Goal: Task Accomplishment & Management: Complete application form

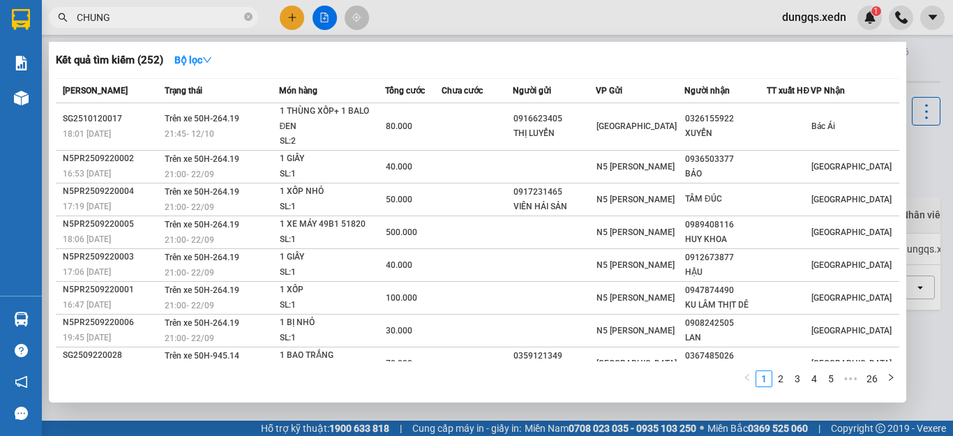
type input "CHUNG"
click at [80, 24] on span "CHUNG" at bounding box center [153, 17] width 209 height 21
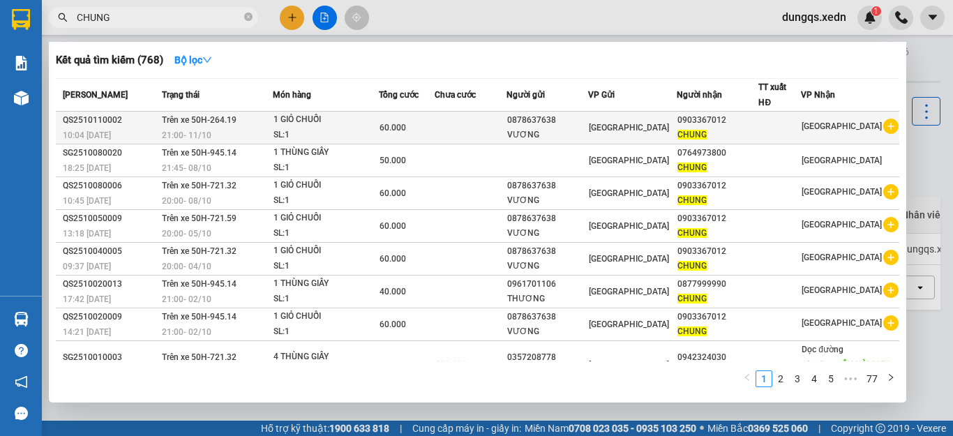
click at [699, 128] on div "CHUNG" at bounding box center [717, 135] width 81 height 15
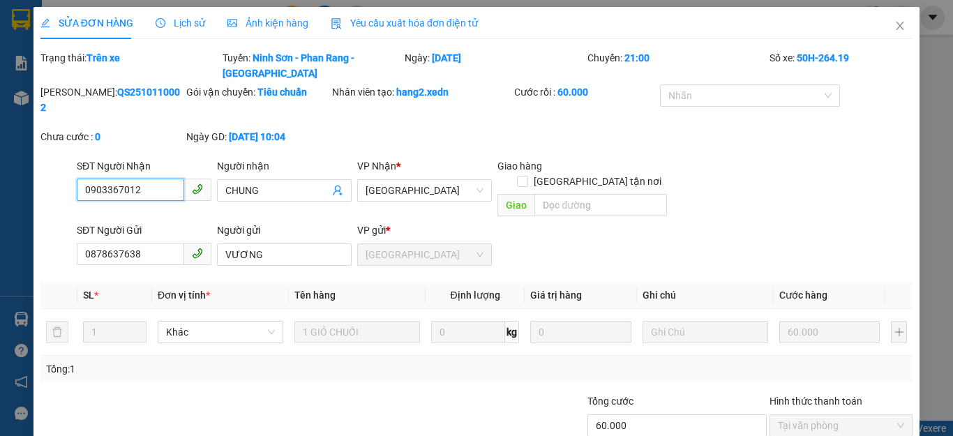
type input "0903367012"
type input "CHUNG"
type input "0878637638"
type input "VƯƠNG"
type input "60.000"
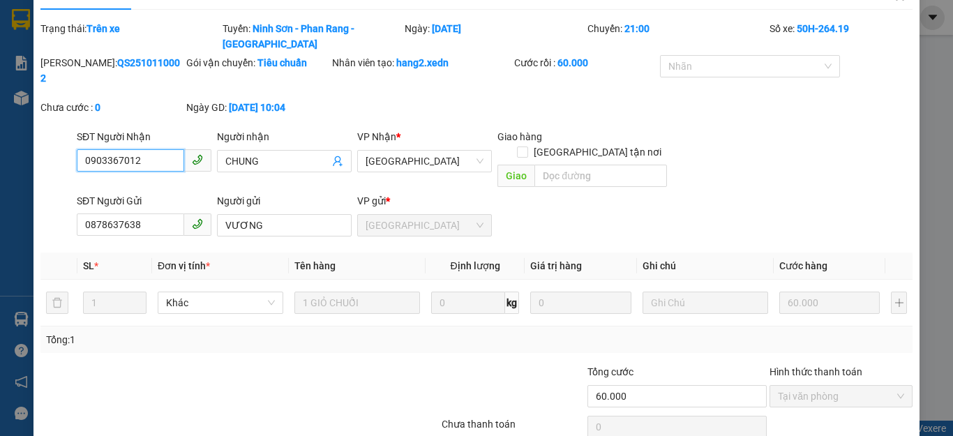
scroll to position [48, 0]
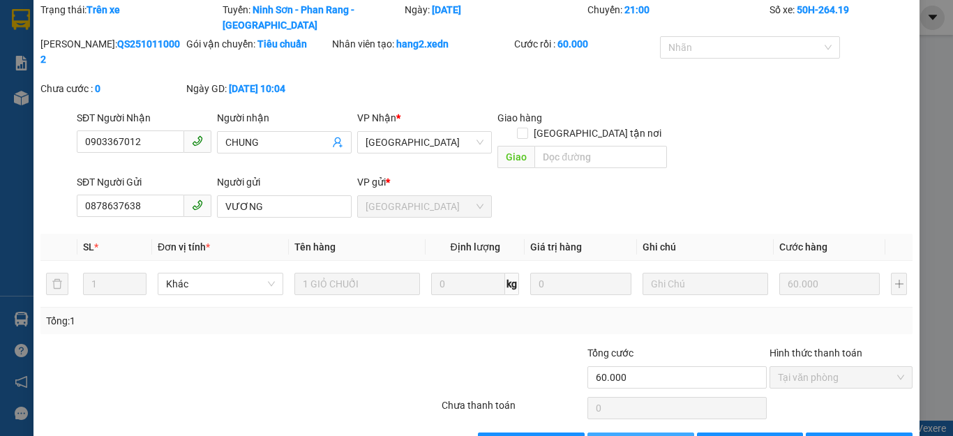
click at [608, 432] on button "Thêm ĐH mới" at bounding box center [640, 443] width 107 height 22
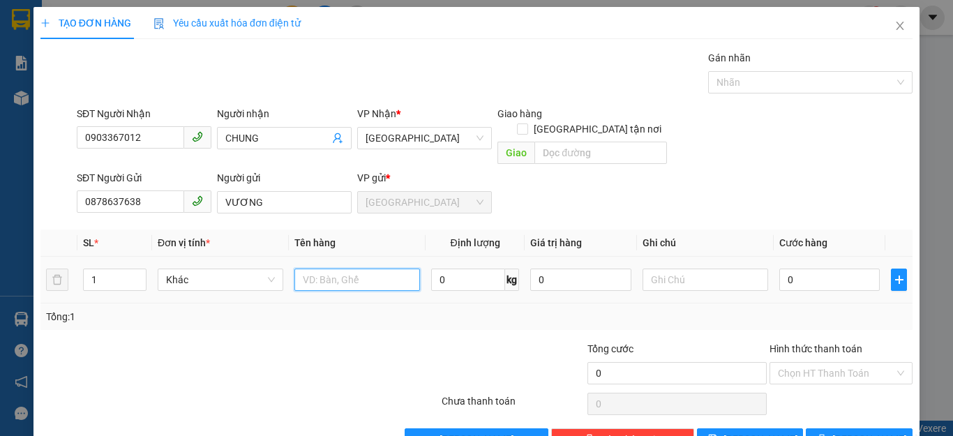
click at [304, 271] on input "text" at bounding box center [357, 279] width 126 height 22
type input "1 GIỎ CHUỐI"
click at [787, 268] on input "0" at bounding box center [829, 279] width 100 height 22
type input "6"
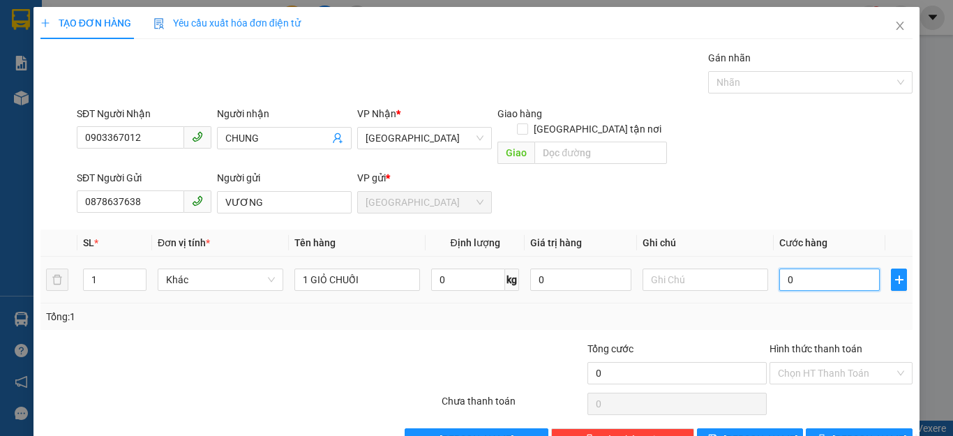
type input "6"
type input "60"
type input "60.000"
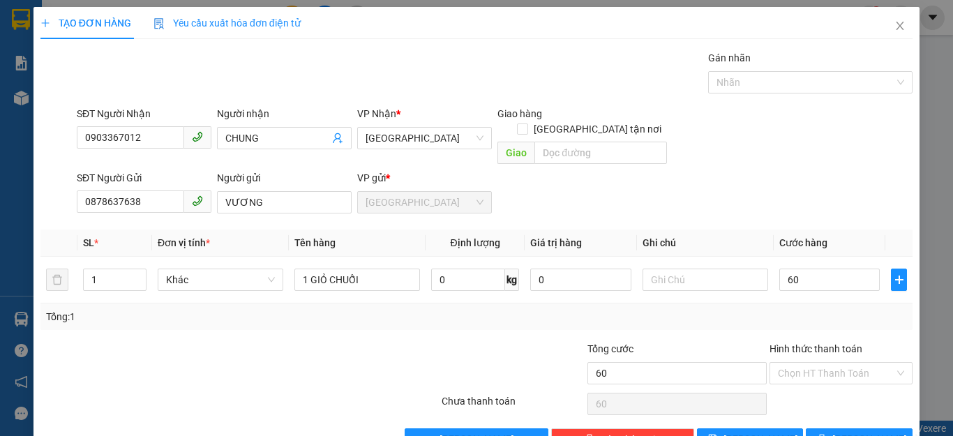
type input "60.000"
click at [871, 314] on div "Tổng: 1" at bounding box center [476, 316] width 872 height 26
click at [824, 363] on input "Hình thức thanh toán" at bounding box center [836, 373] width 116 height 21
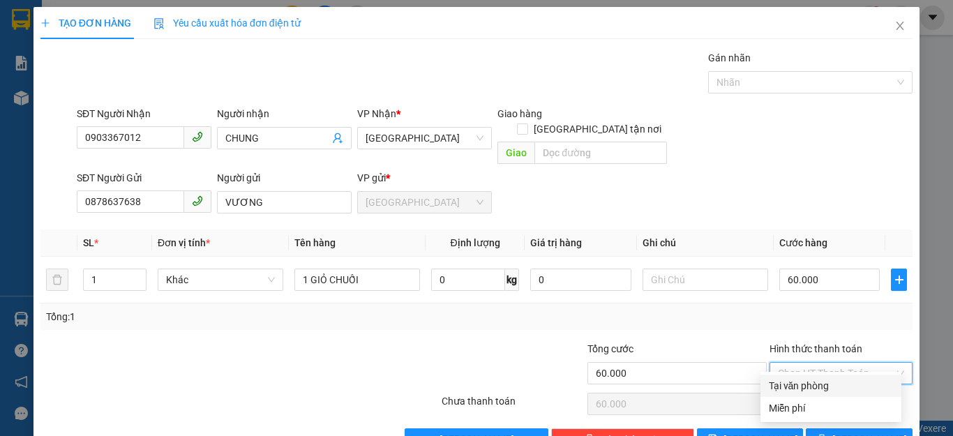
click at [810, 386] on div "Tại văn phòng" at bounding box center [830, 385] width 124 height 15
type input "0"
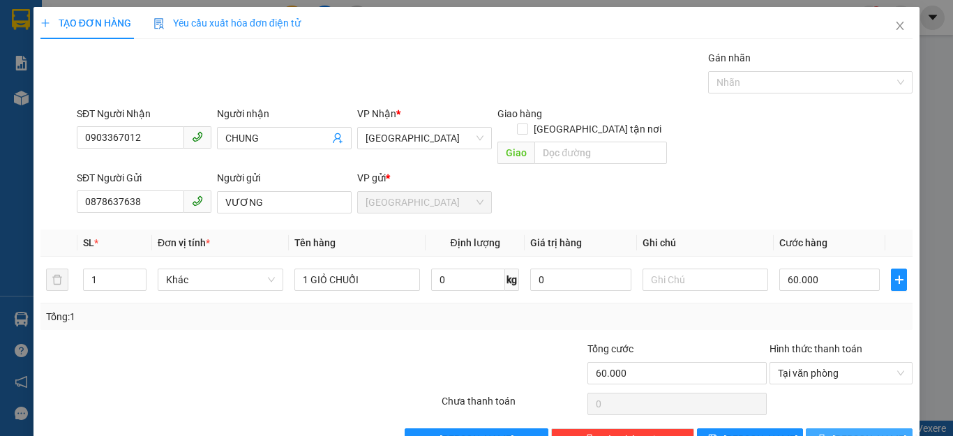
click at [824, 434] on icon "printer" at bounding box center [822, 439] width 10 height 10
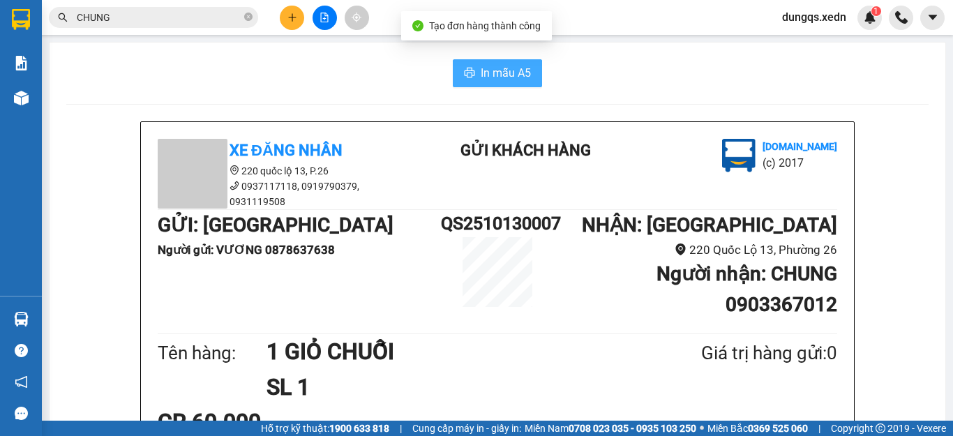
click at [481, 68] on span "In mẫu A5" at bounding box center [505, 72] width 50 height 17
